Goal: Information Seeking & Learning: Learn about a topic

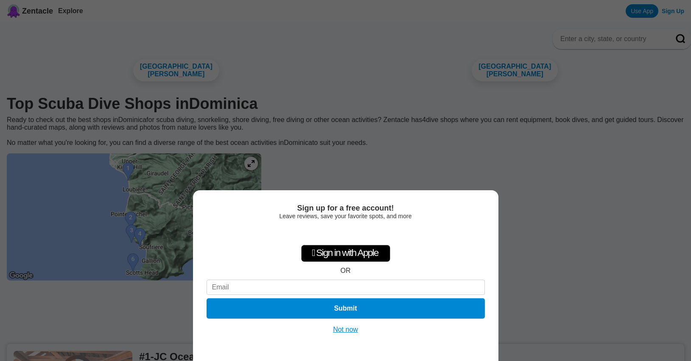
click at [595, 300] on div "Sign up for a free account! Leave reviews, save your favorite spots, and more …" at bounding box center [345, 180] width 691 height 361
click at [251, 285] on input at bounding box center [345, 287] width 278 height 15
type input "j"
type input "[EMAIL_ADDRESS][DOMAIN_NAME]"
click at [366, 307] on button "Submit" at bounding box center [345, 308] width 284 height 21
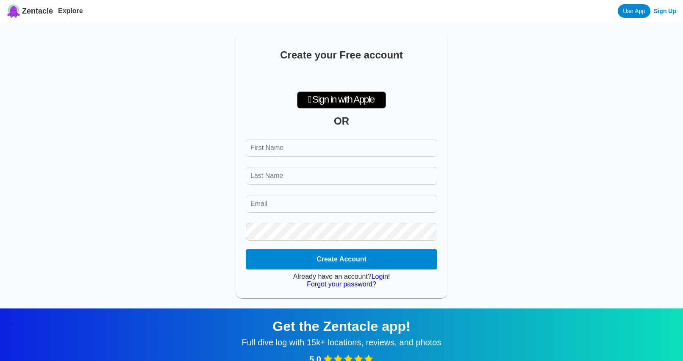
click at [317, 154] on input "First Name" at bounding box center [342, 148] width 192 height 18
type input "[PERSON_NAME]"
type input "[EMAIL_ADDRESS][DOMAIN_NAME]"
click at [429, 265] on button "Create Account" at bounding box center [341, 259] width 195 height 21
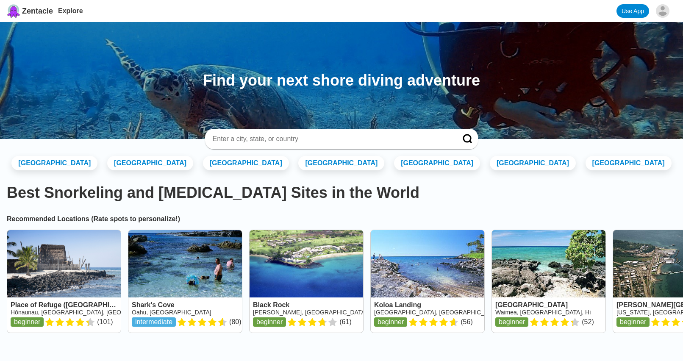
click at [308, 141] on input at bounding box center [332, 139] width 240 height 8
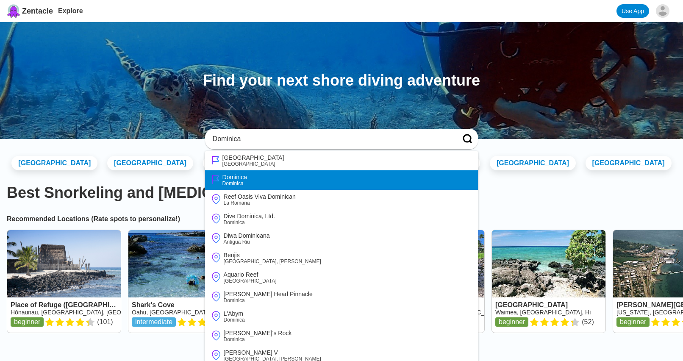
type input "Dominica"
click at [244, 173] on li "Dominica Dominica" at bounding box center [341, 180] width 273 height 20
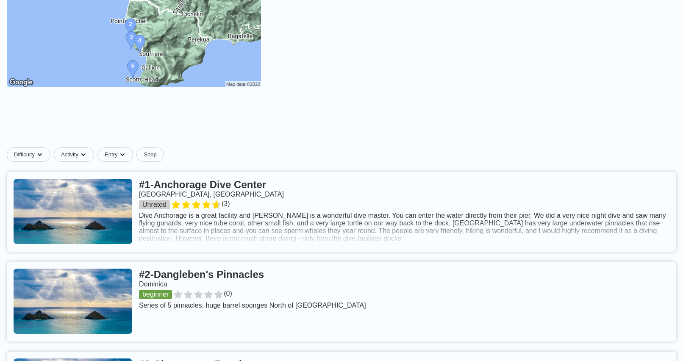
scroll to position [202, 0]
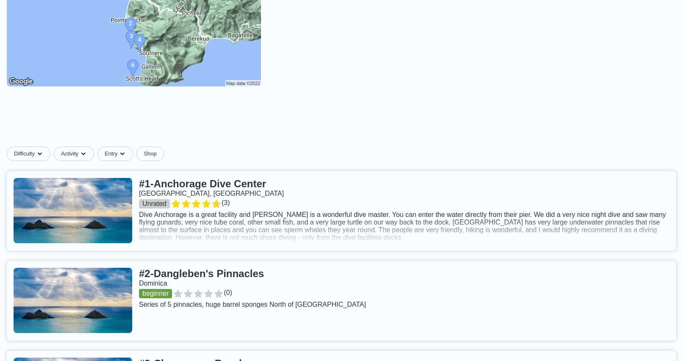
click at [610, 238] on link at bounding box center [342, 211] width 670 height 80
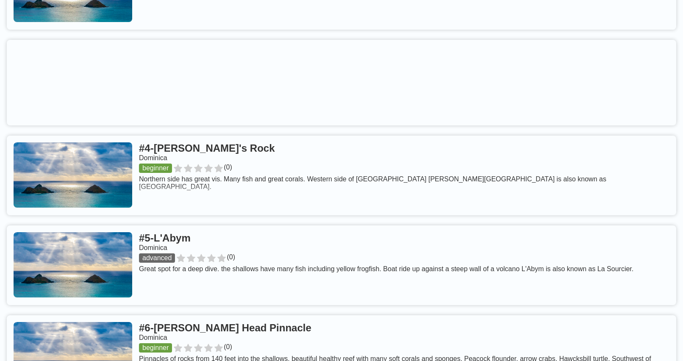
scroll to position [605, 0]
